Goal: Information Seeking & Learning: Find specific page/section

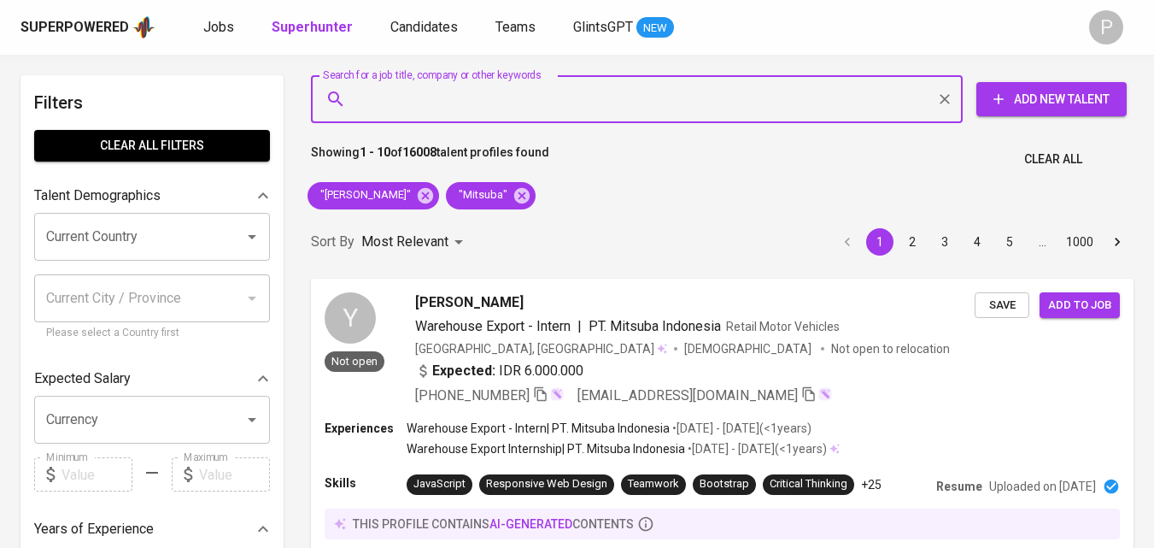
click at [542, 104] on input "Search for a job title, company or other keywords" at bounding box center [641, 99] width 577 height 32
type input "PT. Indomarco Prismatama Cabang [GEOGRAPHIC_DATA]"
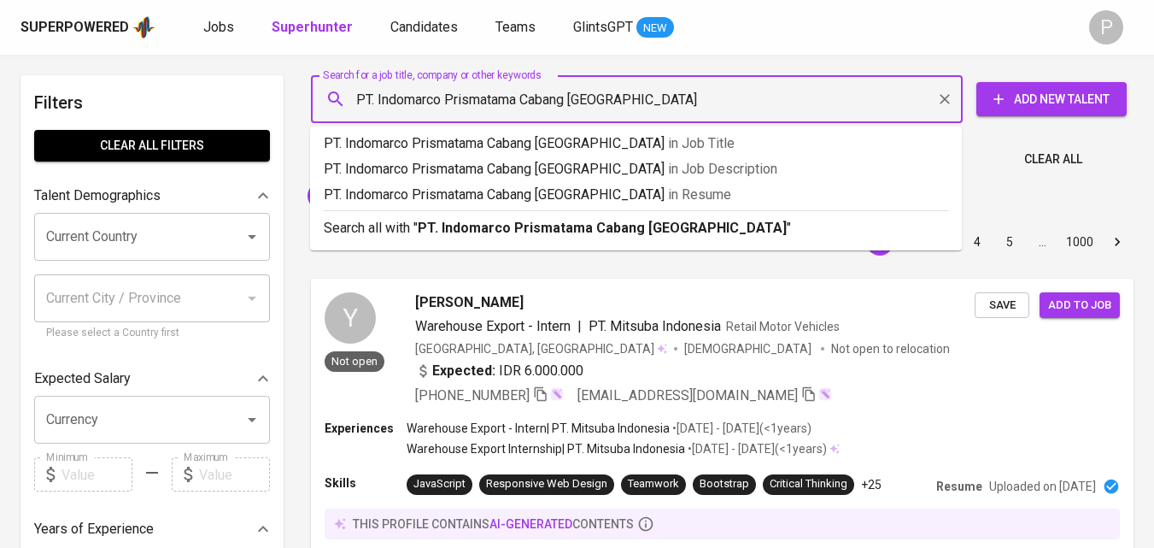
click at [541, 104] on input "PT. Indomarco Prismatama Cabang [GEOGRAPHIC_DATA]" at bounding box center [641, 99] width 577 height 32
click at [651, 230] on b "PT. Indomarco Prismatama Cabang [GEOGRAPHIC_DATA]" at bounding box center [602, 228] width 369 height 16
click at [375, 97] on input "PT. Indomarco Prismatama Cabang [GEOGRAPHIC_DATA]" at bounding box center [641, 99] width 577 height 32
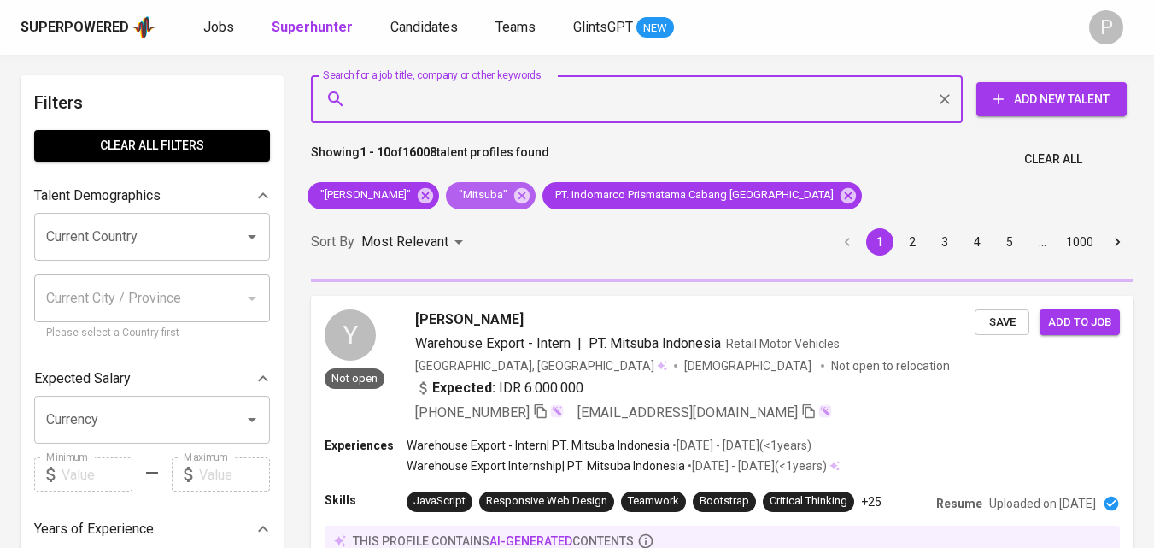
click at [513, 196] on icon at bounding box center [522, 195] width 19 height 19
click at [418, 194] on icon at bounding box center [425, 194] width 15 height 15
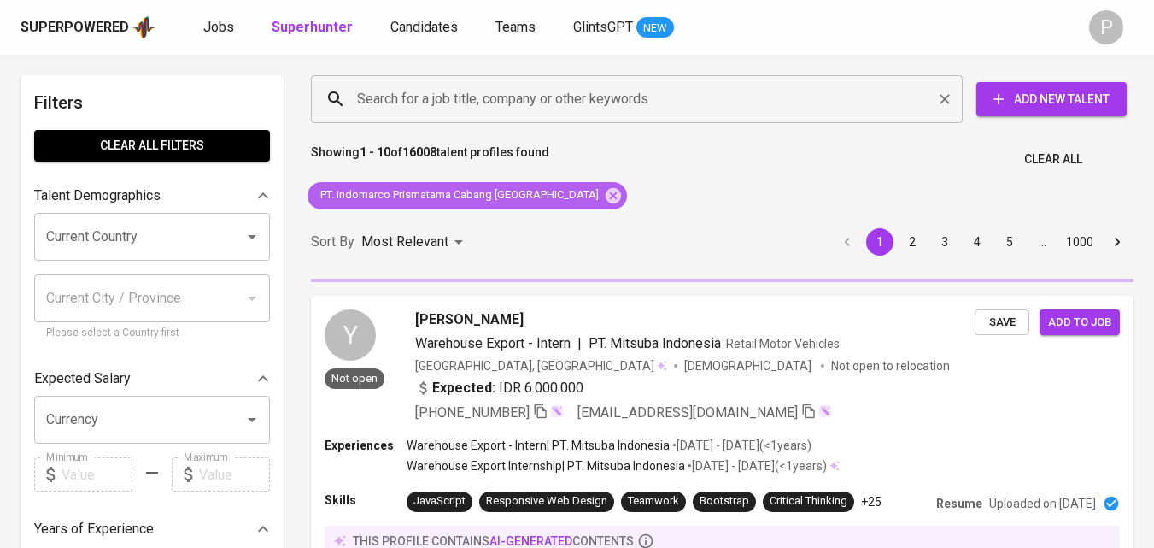
click at [604, 191] on icon at bounding box center [613, 195] width 19 height 19
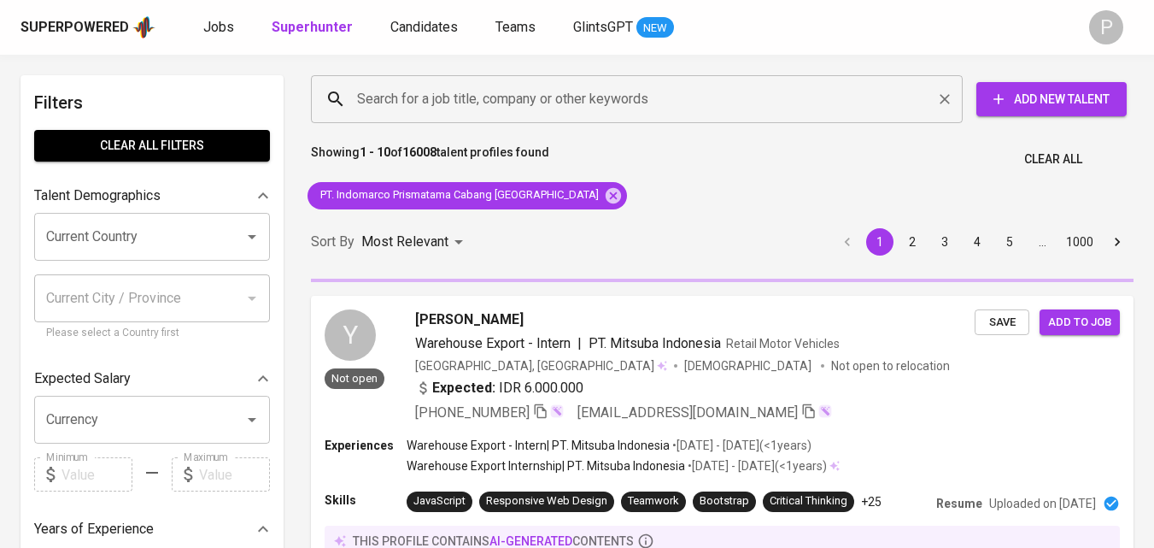
click at [487, 101] on input "Search for a job title, company or other keywords" at bounding box center [641, 99] width 577 height 32
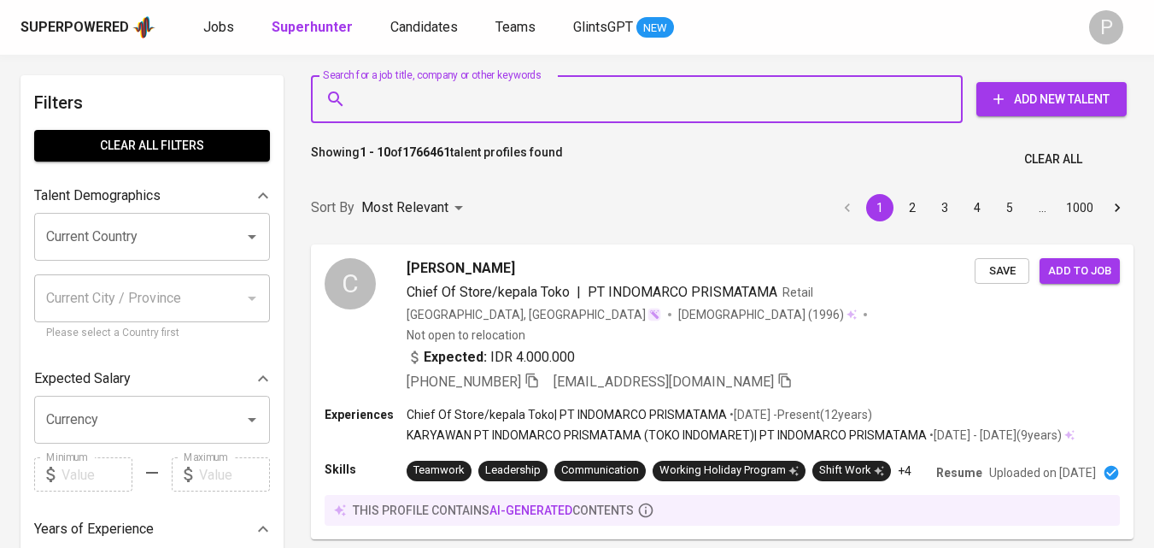
paste input "PT. Indomarco Prismatama Cabang [GEOGRAPHIC_DATA]"
click at [410, 103] on input "PT. Indomarco Prismatama Cabang [GEOGRAPHIC_DATA]" at bounding box center [641, 99] width 577 height 32
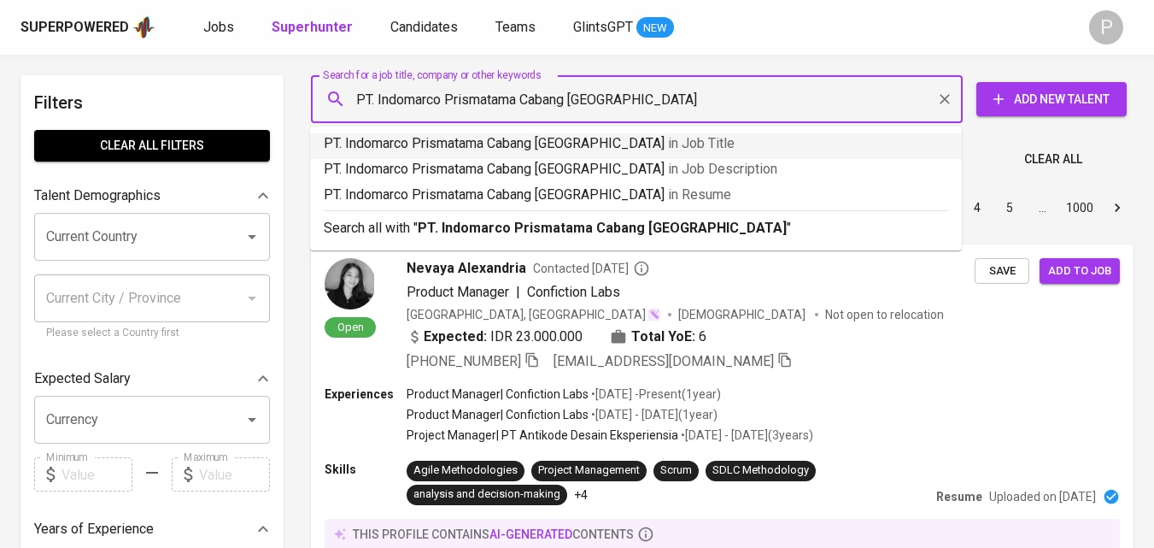
click at [381, 97] on input "PT. Indomarco Prismatama Cabang [GEOGRAPHIC_DATA]" at bounding box center [641, 99] width 577 height 32
click at [378, 97] on input "PT. Indomarco Prismatama Cabang [GEOGRAPHIC_DATA]" at bounding box center [641, 99] width 577 height 32
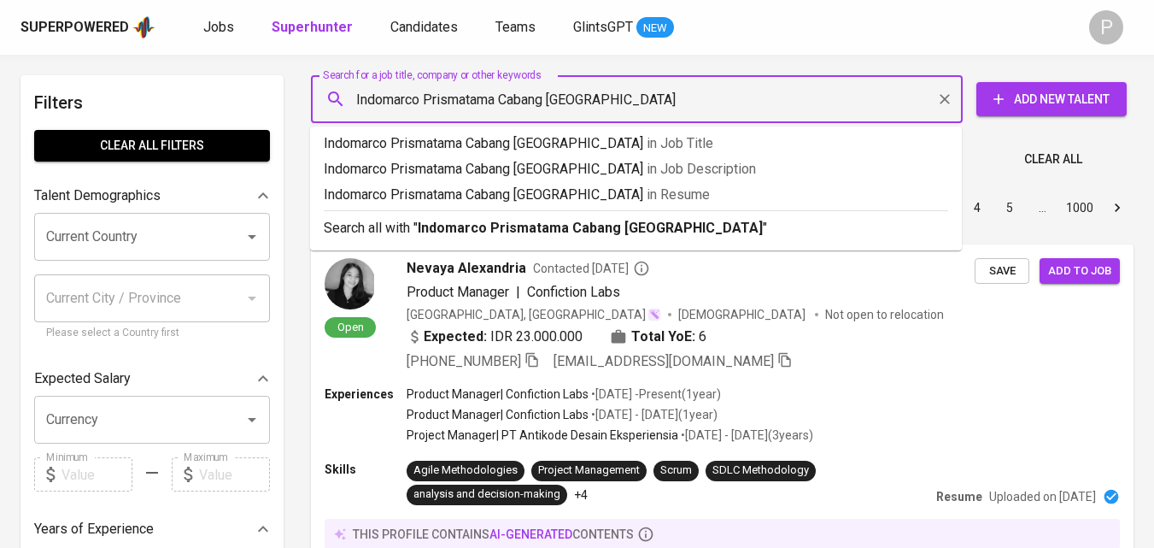
drag, startPoint x: 619, startPoint y: 103, endPoint x: 503, endPoint y: 103, distance: 116.2
click at [503, 103] on input "Indomarco Prismatama Cabang [GEOGRAPHIC_DATA]" at bounding box center [641, 99] width 577 height 32
click at [559, 105] on input "Indomarco Prismatama Cabang [GEOGRAPHIC_DATA]" at bounding box center [641, 99] width 577 height 32
drag, startPoint x: 555, startPoint y: 103, endPoint x: 504, endPoint y: 106, distance: 51.3
click at [504, 106] on input "Indomarco Prismatama Cabang [GEOGRAPHIC_DATA]" at bounding box center [641, 99] width 577 height 32
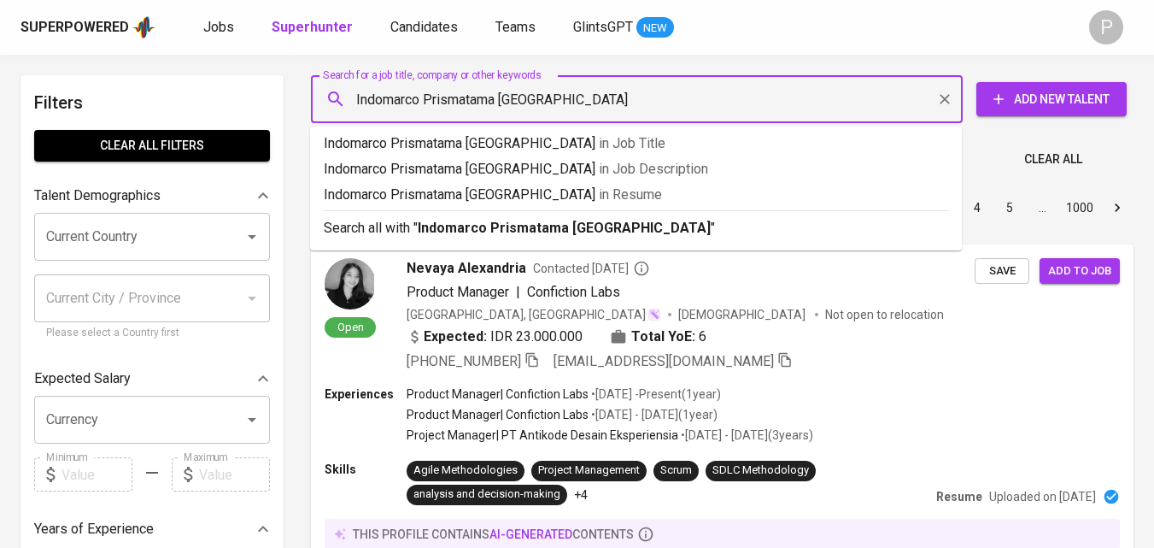
click at [567, 99] on input "Indomarco Prismatama [GEOGRAPHIC_DATA]" at bounding box center [641, 99] width 577 height 32
click at [355, 108] on input "Indomarco Prismatama [GEOGRAPHIC_DATA]"" at bounding box center [641, 99] width 577 height 32
type input ""Indomarco Prismatama [GEOGRAPHIC_DATA]""
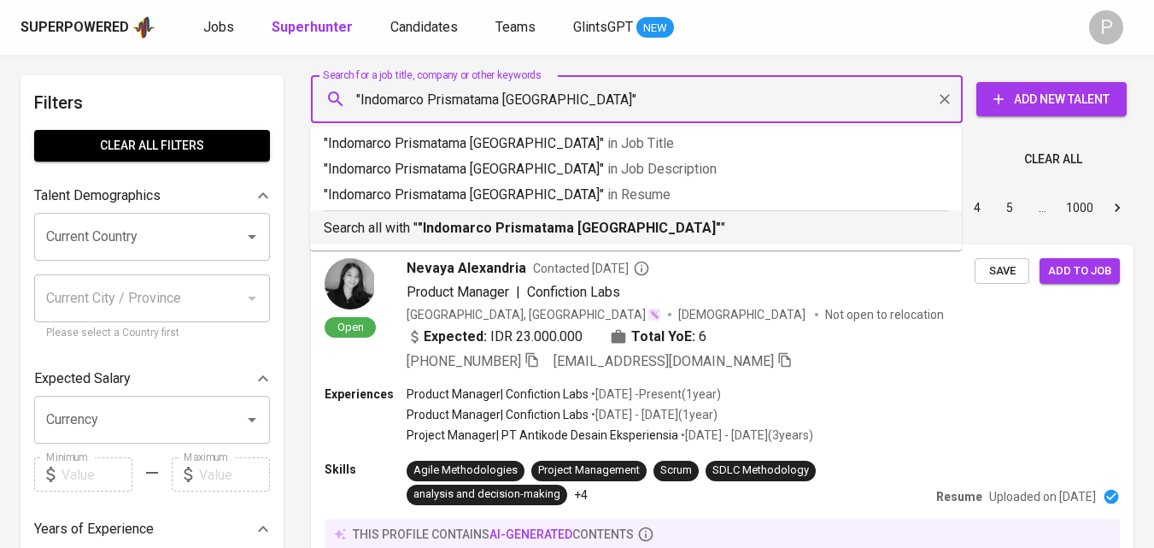
click at [501, 226] on b ""Indomarco Prismatama [GEOGRAPHIC_DATA]"" at bounding box center [569, 228] width 303 height 16
